Goal: Transaction & Acquisition: Purchase product/service

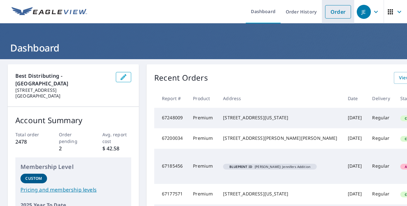
click at [337, 11] on link "Order" at bounding box center [338, 11] width 26 height 13
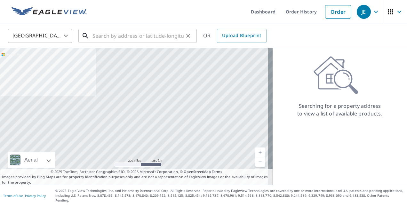
click at [127, 38] on input "text" at bounding box center [137, 36] width 91 height 18
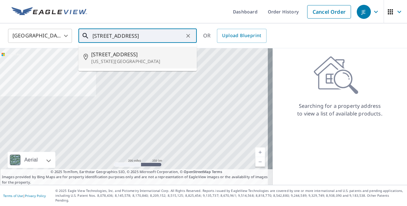
click at [128, 58] on span "[STREET_ADDRESS]" at bounding box center [141, 55] width 100 height 8
type input "[STREET_ADDRESS][US_STATE]"
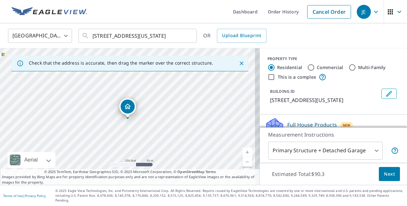
click at [238, 61] on icon "Close" at bounding box center [241, 63] width 6 height 6
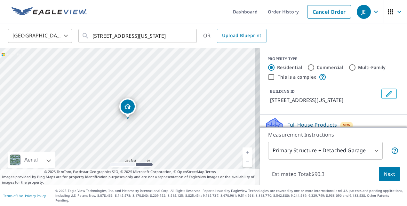
click at [242, 157] on link "Current Level 17, Zoom In" at bounding box center [247, 152] width 10 height 10
click at [242, 157] on link "Current Level 18, Zoom In" at bounding box center [247, 152] width 10 height 10
click at [242, 157] on link "Current Level 19, Zoom In" at bounding box center [247, 152] width 10 height 10
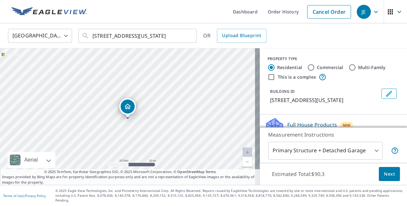
click at [242, 157] on link "Current Level 20, Zoom In Disabled" at bounding box center [247, 152] width 10 height 10
drag, startPoint x: 129, startPoint y: 107, endPoint x: 128, endPoint y: 100, distance: 6.5
click at [384, 178] on span "Next" at bounding box center [389, 174] width 11 height 8
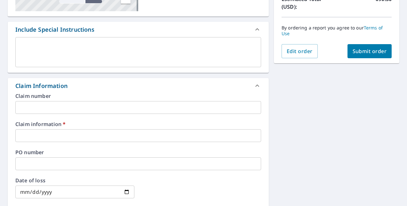
scroll to position [195, 0]
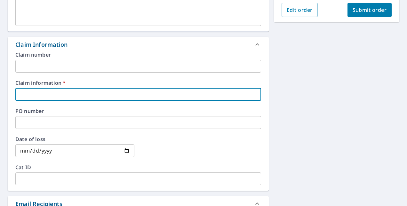
click at [54, 98] on input "text" at bounding box center [138, 94] width 246 height 13
type input "490244 [PERSON_NAME] enterprises"
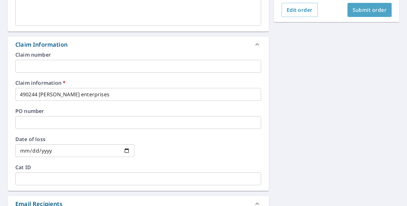
click at [374, 8] on span "Submit order" at bounding box center [369, 9] width 34 height 7
checkbox input "true"
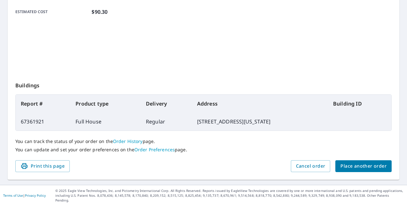
scroll to position [170, 0]
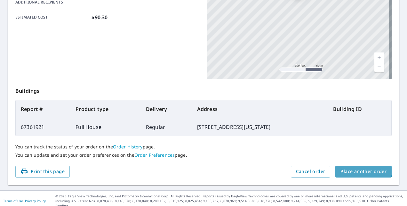
click at [358, 168] on span "Place another order" at bounding box center [363, 172] width 46 height 8
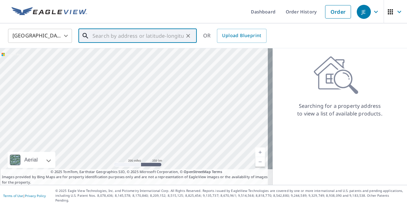
click at [135, 33] on input "text" at bounding box center [137, 36] width 91 height 18
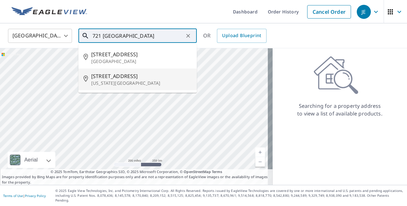
click at [131, 74] on span "[STREET_ADDRESS]" at bounding box center [141, 76] width 100 height 8
type input "[STREET_ADDRESS][US_STATE]"
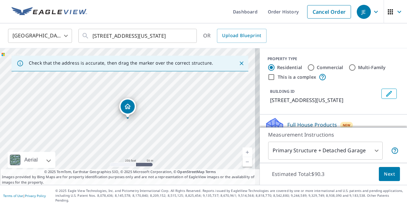
click at [349, 66] on input "Multi-Family" at bounding box center [352, 68] width 8 height 8
radio input "true"
type input "2"
click at [244, 155] on link "Current Level 17, Zoom In" at bounding box center [247, 152] width 10 height 10
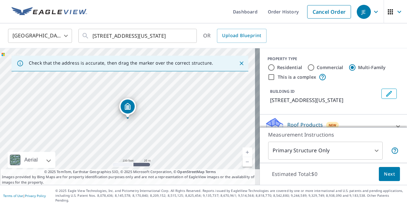
click at [244, 155] on link "Current Level 18, Zoom In" at bounding box center [247, 152] width 10 height 10
click at [244, 155] on link "Current Level 19, Zoom In" at bounding box center [247, 152] width 10 height 10
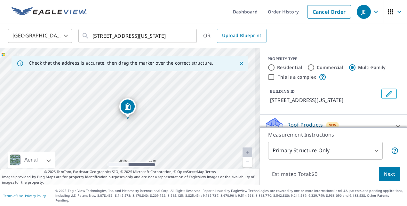
click at [244, 155] on link "Current Level 20, Zoom In Disabled" at bounding box center [247, 152] width 10 height 10
click at [268, 79] on input "This is a complex" at bounding box center [271, 77] width 8 height 8
checkbox input "true"
radio input "true"
type input "4"
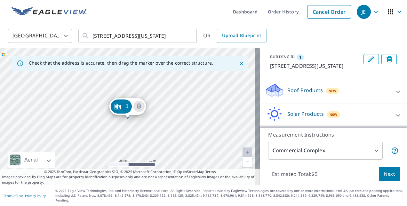
scroll to position [63, 0]
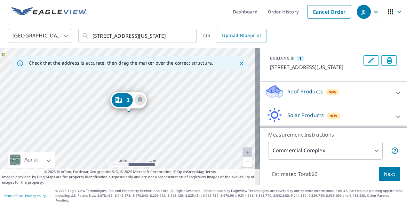
drag, startPoint x: 120, startPoint y: 109, endPoint x: 121, endPoint y: 103, distance: 5.6
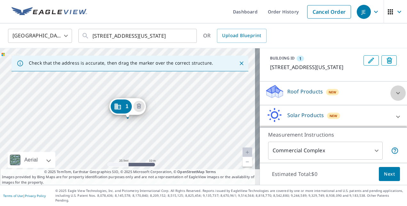
click at [394, 97] on icon at bounding box center [398, 93] width 8 height 8
click at [329, 115] on label "Premium $70" at bounding box center [337, 111] width 127 height 8
click at [274, 115] on input "Premium $70" at bounding box center [270, 111] width 10 height 8
checkbox input "true"
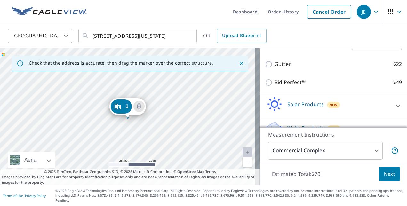
scroll to position [166, 0]
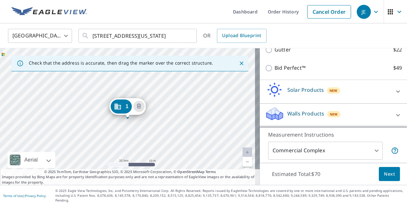
click at [389, 177] on span "Next" at bounding box center [389, 174] width 11 height 8
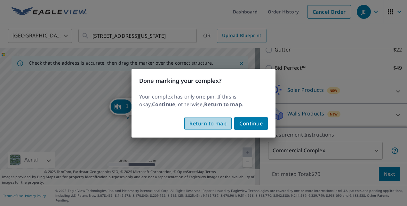
click at [215, 128] on button "Return to map" at bounding box center [207, 123] width 47 height 13
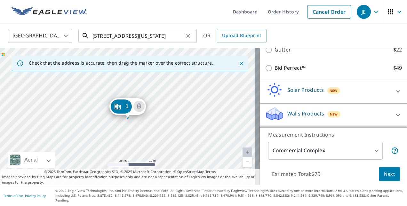
click at [100, 37] on input "[STREET_ADDRESS][US_STATE]" at bounding box center [137, 36] width 91 height 18
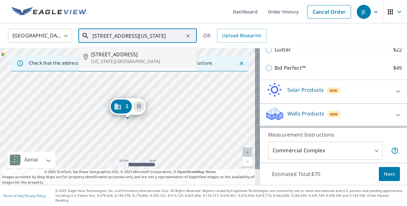
click at [133, 52] on span "[STREET_ADDRESS]" at bounding box center [141, 55] width 100 height 8
type input "[STREET_ADDRESS][US_STATE]"
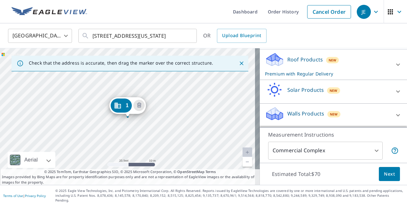
scroll to position [97, 0]
click at [242, 167] on link "Current Level 20, Zoom Out" at bounding box center [247, 162] width 10 height 10
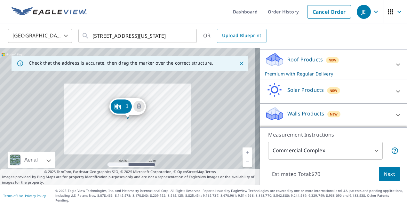
click at [242, 167] on link "Current Level 19, Zoom Out" at bounding box center [247, 162] width 10 height 10
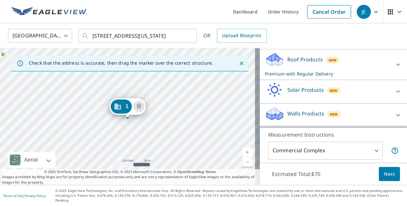
click at [242, 167] on link "Current Level 18, Zoom Out" at bounding box center [247, 162] width 10 height 10
click at [242, 155] on link "Current Level 17, Zoom In" at bounding box center [247, 152] width 10 height 10
click at [242, 155] on link "Current Level 18, Zoom In" at bounding box center [247, 152] width 10 height 10
click at [242, 155] on link "Current Level 19, Zoom In" at bounding box center [247, 152] width 10 height 10
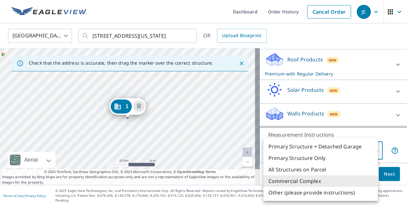
click at [366, 152] on body "JE JE Dashboard Order History Cancel Order JE [GEOGRAPHIC_DATA] [GEOGRAPHIC_DAT…" at bounding box center [203, 103] width 407 height 206
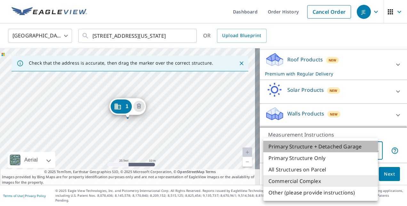
click at [344, 145] on li "Primary Structure + Detached Garage" at bounding box center [320, 147] width 114 height 12
type input "1"
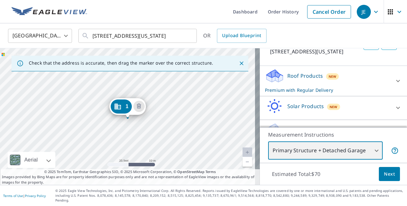
scroll to position [79, 0]
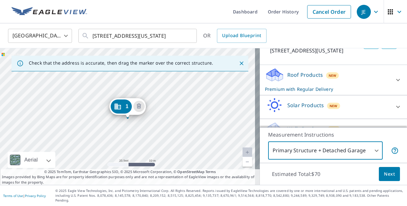
click at [383, 81] on div "Roof Products New Premium with Regular Delivery" at bounding box center [333, 79] width 137 height 25
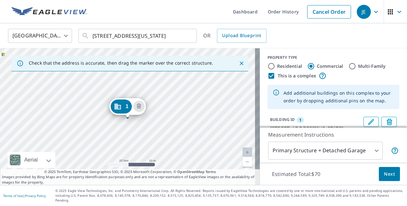
scroll to position [0, 0]
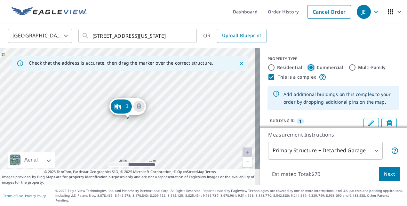
click at [307, 67] on input "Commercial" at bounding box center [311, 68] width 8 height 8
click at [267, 74] on input "This is a complex" at bounding box center [271, 77] width 8 height 8
checkbox input "false"
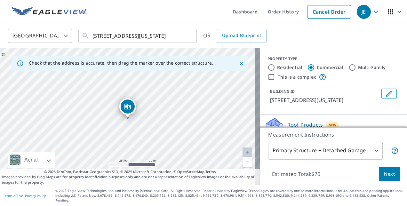
click at [267, 66] on input "Residential" at bounding box center [271, 68] width 8 height 8
radio input "true"
click at [348, 66] on input "Multi-Family" at bounding box center [352, 68] width 8 height 8
radio input "true"
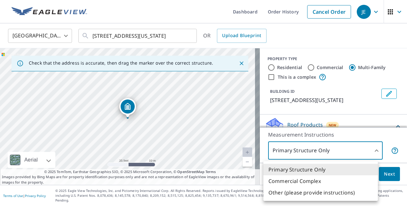
click at [366, 153] on body "JE JE Dashboard Order History Cancel Order JE [GEOGRAPHIC_DATA] [GEOGRAPHIC_DAT…" at bounding box center [203, 103] width 407 height 206
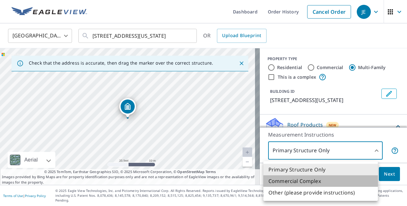
click at [344, 183] on li "Commercial Complex" at bounding box center [320, 181] width 114 height 12
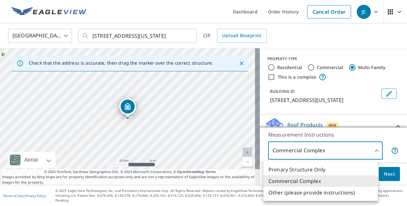
click at [367, 154] on body "JE JE Dashboard Order History Cancel Order JE [GEOGRAPHIC_DATA] [GEOGRAPHIC_DAT…" at bounding box center [203, 103] width 407 height 206
click at [350, 168] on li "Primary Structure Only" at bounding box center [320, 170] width 114 height 12
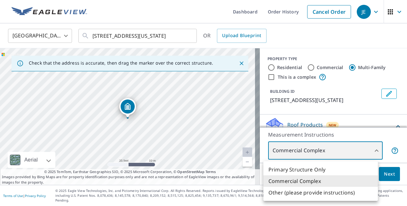
type input "2"
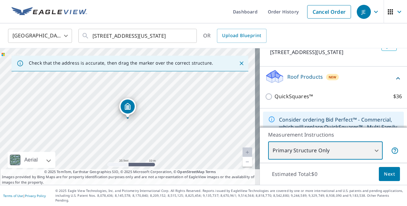
scroll to position [46, 0]
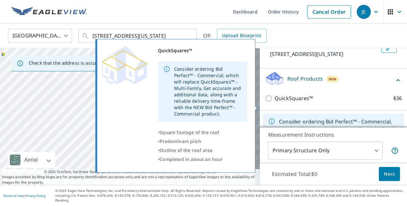
click at [284, 102] on p "QuickSquares™" at bounding box center [293, 98] width 38 height 8
click at [274, 102] on input "QuickSquares™ $36" at bounding box center [270, 99] width 10 height 8
checkbox input "true"
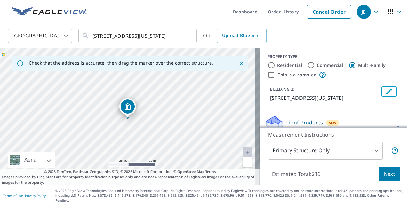
scroll to position [0, 0]
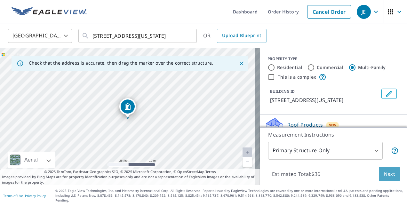
click at [385, 178] on span "Next" at bounding box center [389, 174] width 11 height 8
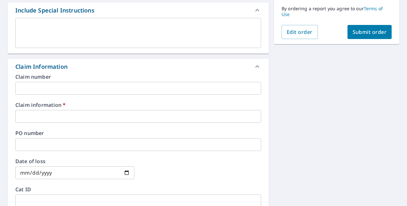
scroll to position [177, 0]
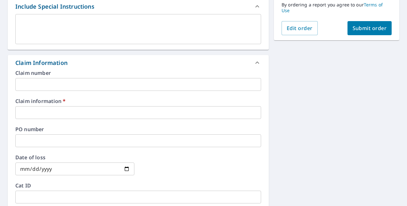
click at [217, 117] on input "text" at bounding box center [138, 112] width 246 height 13
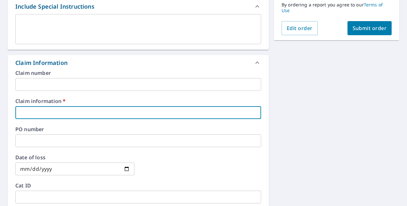
type input "490244 [PERSON_NAME] enterprises"
click at [356, 21] on button "Submit order" at bounding box center [369, 28] width 44 height 14
checkbox input "true"
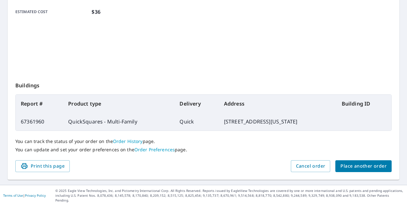
scroll to position [170, 0]
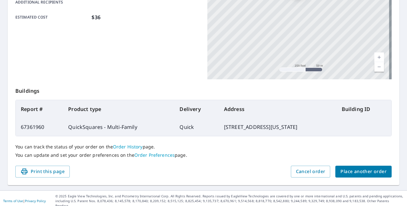
click at [355, 170] on span "Place another order" at bounding box center [363, 172] width 46 height 8
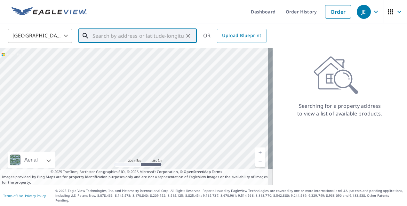
click at [171, 35] on input "text" at bounding box center [137, 36] width 91 height 18
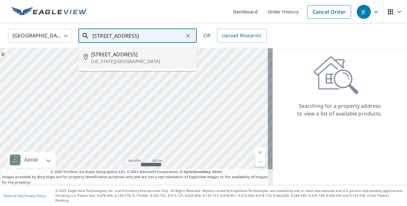
click at [114, 64] on p "[US_STATE][GEOGRAPHIC_DATA]" at bounding box center [141, 61] width 100 height 6
type input "[STREET_ADDRESS][US_STATE]"
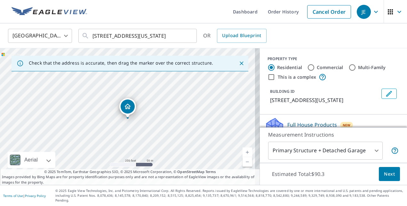
click at [242, 156] on link "Current Level 17, Zoom In" at bounding box center [247, 152] width 10 height 10
click at [242, 156] on link "Current Level 18, Zoom In" at bounding box center [247, 152] width 10 height 10
click at [242, 156] on link "Current Level 19, Zoom In" at bounding box center [247, 152] width 10 height 10
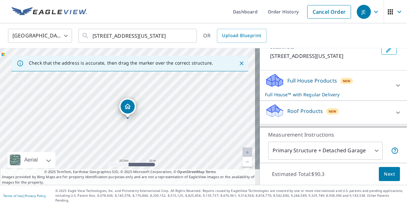
scroll to position [57, 0]
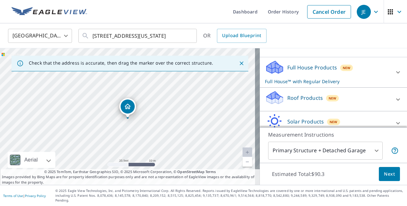
click at [394, 103] on icon at bounding box center [398, 100] width 8 height 8
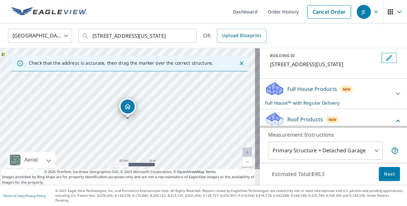
scroll to position [0, 0]
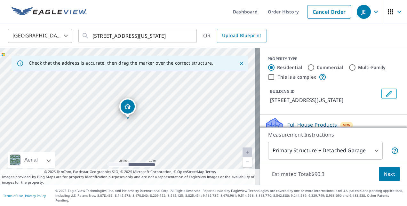
click at [348, 66] on input "Multi-Family" at bounding box center [352, 68] width 8 height 8
radio input "true"
type input "2"
click at [281, 74] on label "This is a complex" at bounding box center [297, 77] width 38 height 6
click at [275, 74] on input "This is a complex" at bounding box center [271, 77] width 8 height 8
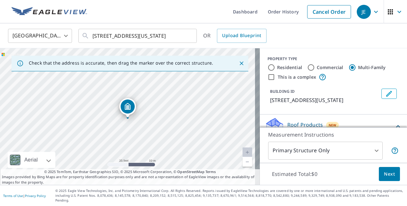
checkbox input "true"
radio input "true"
type input "4"
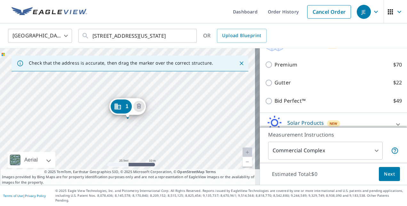
scroll to position [112, 0]
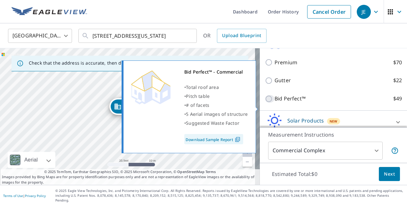
click at [267, 103] on input "Bid Perfect™ $49" at bounding box center [270, 99] width 10 height 8
checkbox input "true"
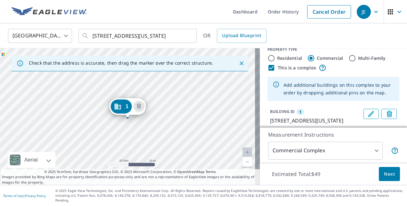
scroll to position [10, 0]
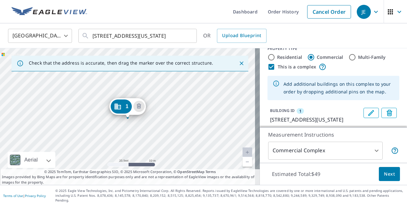
click at [348, 58] on input "Multi-Family" at bounding box center [352, 57] width 8 height 8
radio input "true"
type input "2"
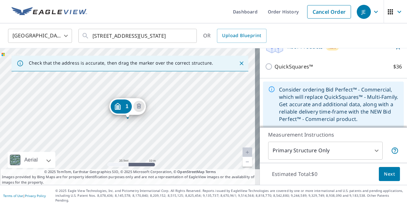
scroll to position [113, 0]
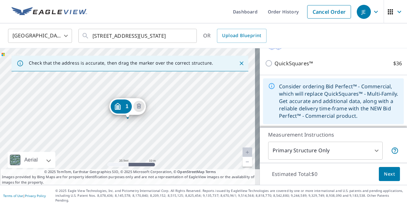
click at [396, 109] on div "PROPERTY TYPE Residential Commercial Multi-Family This is a complex Add additio…" at bounding box center [333, 33] width 147 height 190
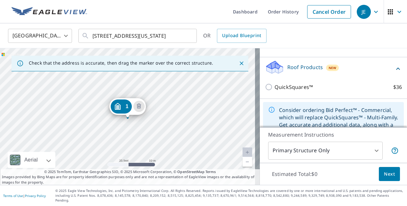
scroll to position [78, 0]
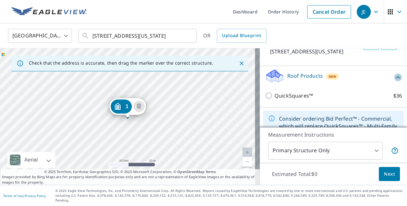
click at [396, 78] on icon at bounding box center [398, 77] width 4 height 2
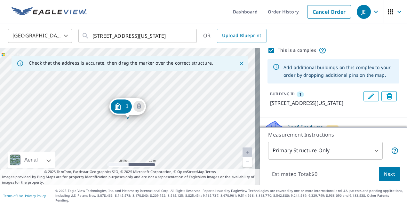
scroll to position [10, 0]
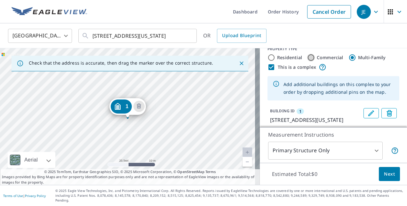
click at [307, 58] on input "Commercial" at bounding box center [311, 58] width 8 height 8
radio input "true"
type input "4"
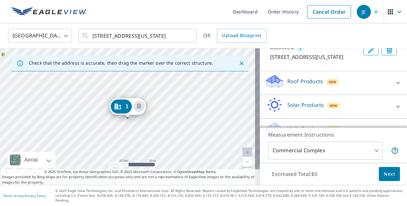
scroll to position [70, 0]
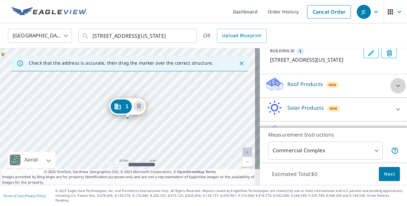
click at [394, 90] on icon at bounding box center [398, 86] width 8 height 8
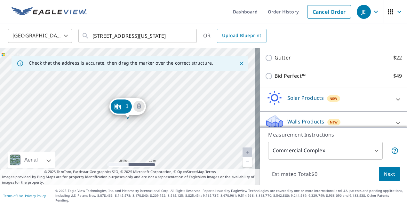
scroll to position [133, 0]
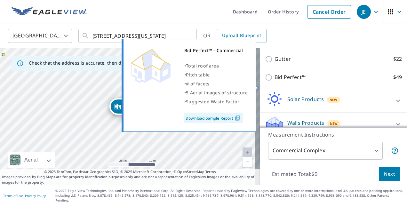
click at [274, 81] on p "Bid Perfect™" at bounding box center [289, 77] width 31 height 8
click at [271, 81] on input "Bid Perfect™ $49" at bounding box center [270, 78] width 10 height 8
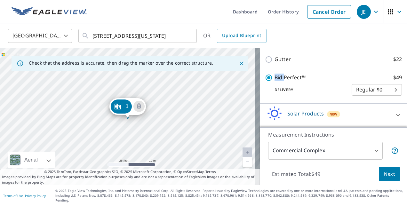
click at [274, 82] on p "Bid Perfect™" at bounding box center [289, 78] width 31 height 8
click at [271, 82] on input "Bid Perfect™ $49" at bounding box center [270, 78] width 10 height 8
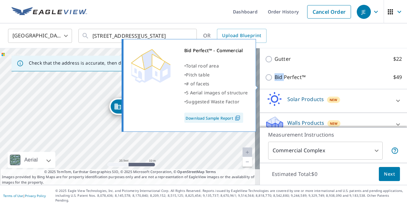
click at [265, 81] on input "Bid Perfect™ $49" at bounding box center [270, 78] width 10 height 8
checkbox input "true"
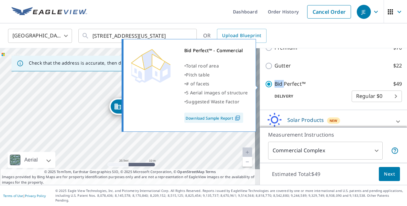
scroll to position [139, 0]
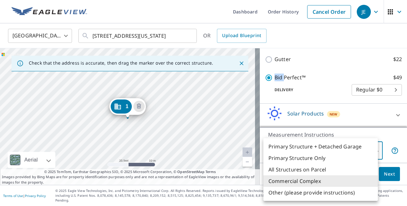
click at [367, 148] on body "JE JE Dashboard Order History Cancel Order JE [GEOGRAPHIC_DATA] [GEOGRAPHIC_DAT…" at bounding box center [203, 103] width 407 height 206
click at [392, 130] on div at bounding box center [203, 103] width 407 height 206
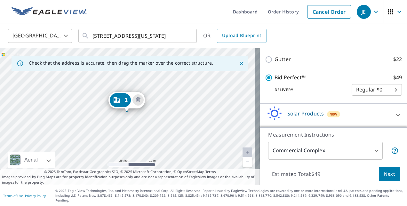
drag, startPoint x: 121, startPoint y: 109, endPoint x: 120, endPoint y: 101, distance: 7.7
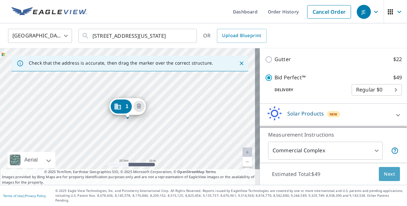
click at [379, 178] on button "Next" at bounding box center [389, 174] width 21 height 14
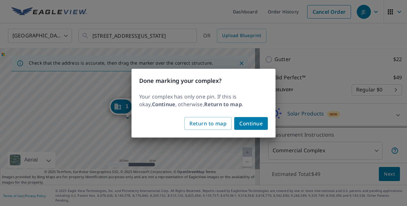
click at [252, 125] on span "Continue" at bounding box center [250, 123] width 23 height 9
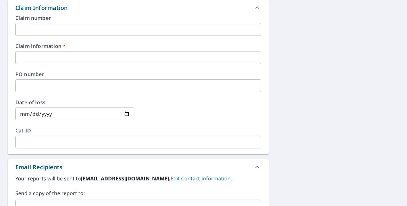
scroll to position [233, 0]
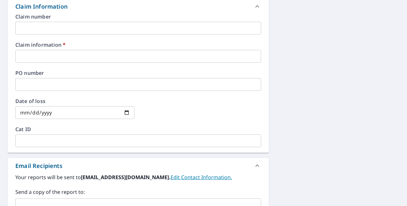
click at [132, 59] on input "text" at bounding box center [138, 56] width 246 height 13
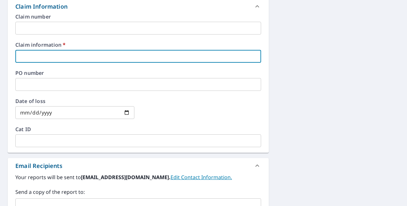
type input "490244 [PERSON_NAME] enterprises"
checkbox input "true"
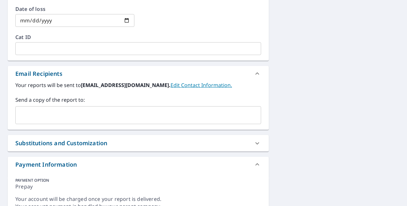
scroll to position [328, 0]
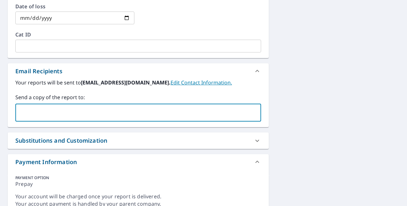
click at [149, 112] on input "text" at bounding box center [133, 112] width 230 height 12
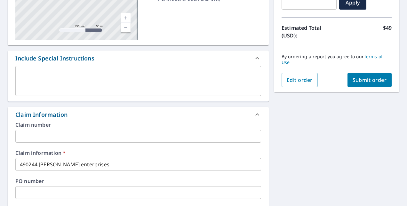
scroll to position [96, 0]
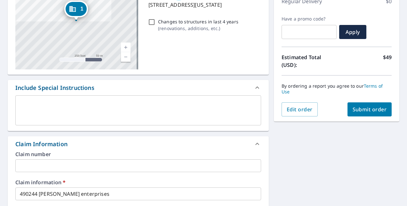
type input "[PERSON_NAME][EMAIL_ADDRESS][DOMAIN_NAME]"
click at [369, 110] on span "Submit order" at bounding box center [369, 109] width 34 height 7
checkbox input "true"
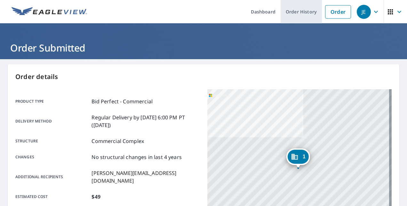
click at [302, 14] on link "Order History" at bounding box center [300, 11] width 41 height 23
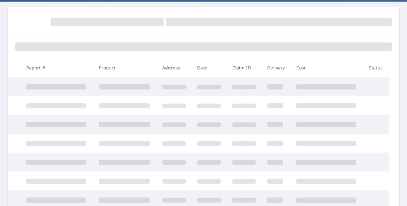
scroll to position [60, 0]
